Goal: Task Accomplishment & Management: Use online tool/utility

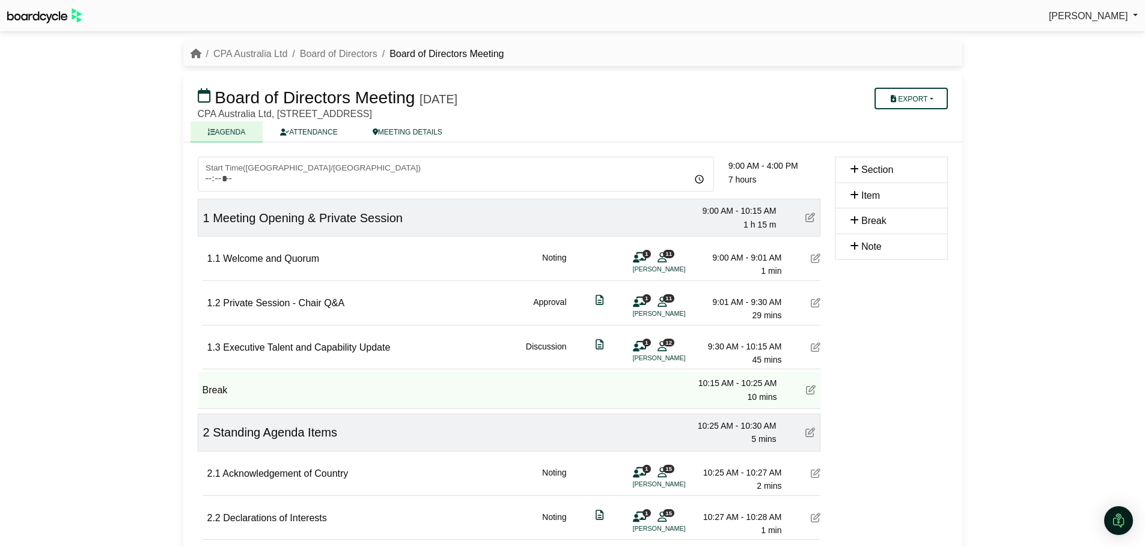
scroll to position [1437, 0]
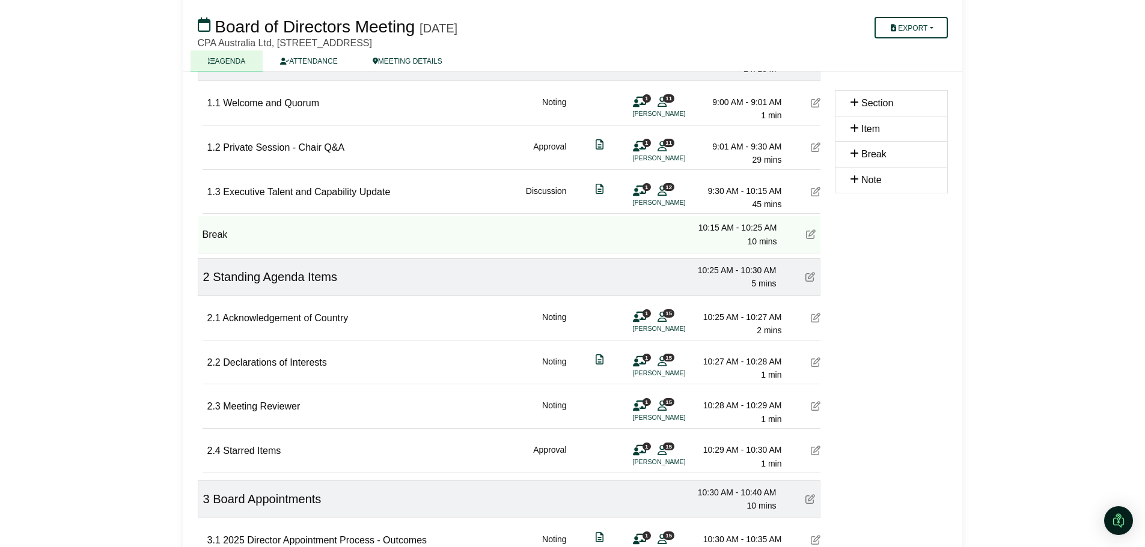
scroll to position [156, 0]
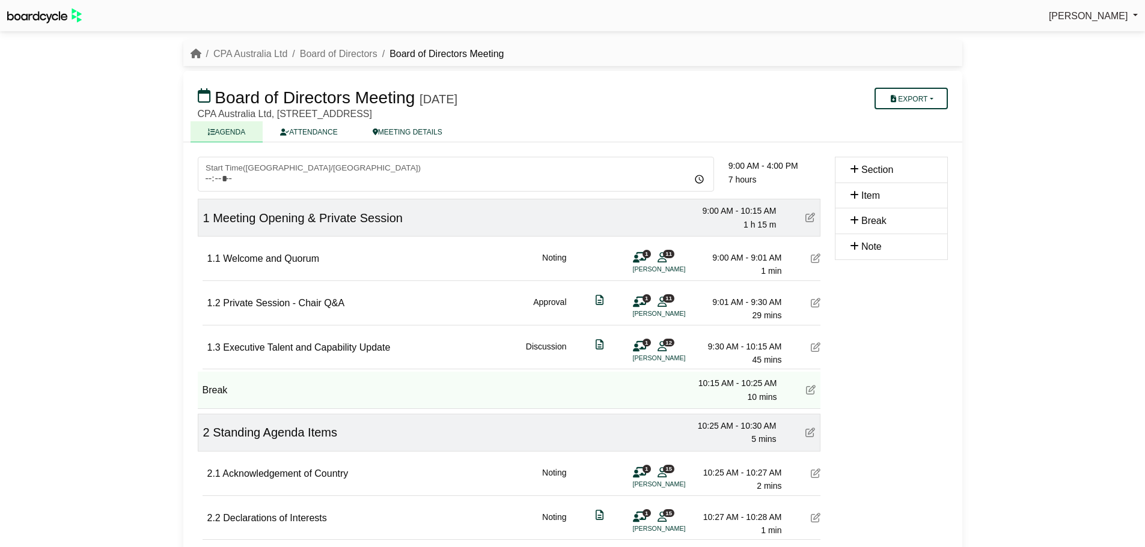
scroll to position [156, 0]
